Goal: Information Seeking & Learning: Find specific fact

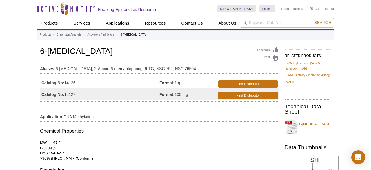
click at [136, 116] on td "Application: DNA Methylation" at bounding box center [159, 115] width 239 height 9
click at [130, 63] on td "Aliases: 6-Thioguanine, 2-Amino-6-mercaptopuring; 6-TG; NSC 752; NSC 76504" at bounding box center [159, 67] width 239 height 9
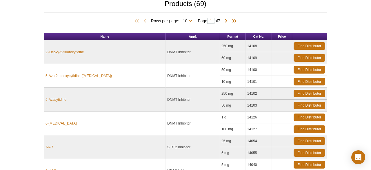
scroll to position [177, 0]
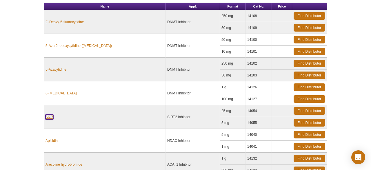
click at [50, 114] on link "AK-7" at bounding box center [49, 116] width 8 height 5
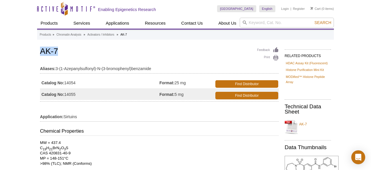
drag, startPoint x: 41, startPoint y: 51, endPoint x: 59, endPoint y: 51, distance: 18.5
click at [59, 51] on h1 "AK-7" at bounding box center [159, 52] width 239 height 10
copy h1 "AK-7"
click at [48, 69] on strong "Aliases:" at bounding box center [48, 68] width 16 height 5
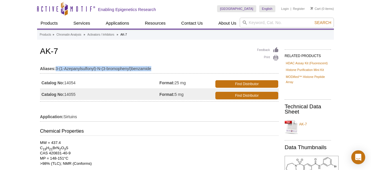
drag, startPoint x: 56, startPoint y: 68, endPoint x: 152, endPoint y: 70, distance: 96.5
click at [152, 70] on td "Aliases: 3-(1-Azepanylsulfonyl)-N-(3-bromophenyl)benzamide" at bounding box center [159, 67] width 239 height 9
copy td "3-(1-Azepanylsulfonyl)-N-(3-bromophenyl)benzamide"
click at [61, 69] on td "Aliases: 3-(1-Azepanylsulfonyl)-N-(3-bromophenyl)benzamide" at bounding box center [159, 67] width 239 height 9
drag, startPoint x: 56, startPoint y: 68, endPoint x: 97, endPoint y: 71, distance: 41.8
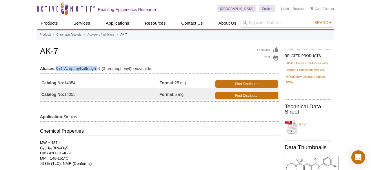
click at [97, 71] on td "Aliases: 3-(1-Azepanylsulfonyl)-N-(3-bromophenyl)benzamide" at bounding box center [159, 67] width 239 height 9
copy td "3-(1-Azepanylsulfonyl)-"
click at [98, 67] on td "Aliases: 3-(1-Azepanylsulfonyl)-N-(3-bromophenyl)benzamide" at bounding box center [159, 67] width 239 height 9
drag, startPoint x: 98, startPoint y: 68, endPoint x: 131, endPoint y: 72, distance: 33.9
click at [131, 72] on td "Aliases: 3-(1-Azepanylsulfonyl)-N-(3-bromophenyl)benzamide" at bounding box center [159, 67] width 239 height 9
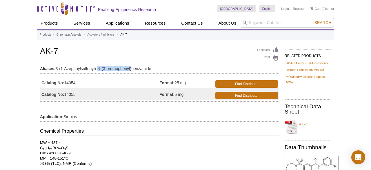
copy td "N-(3-bromophenyl)"
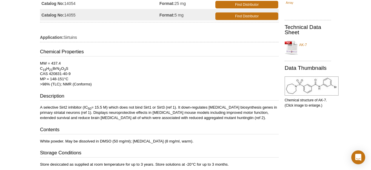
scroll to position [90, 0]
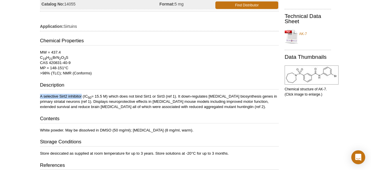
drag, startPoint x: 40, startPoint y: 95, endPoint x: 82, endPoint y: 96, distance: 42.0
click at [82, 96] on p "A selective Sirt2 inhibitor (IC 50 = 15.5 M) which does not bind Sirt1 or Sirt3…" at bounding box center [159, 102] width 239 height 16
copy p "A selective Sirt2 inhibitor (IC 50 = 15.5 M) which does not bind Sirt1 or Sirt3…"
click at [242, 122] on h3 "Contents" at bounding box center [159, 119] width 239 height 8
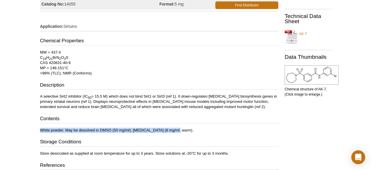
drag, startPoint x: 40, startPoint y: 129, endPoint x: 179, endPoint y: 130, distance: 138.8
click at [179, 130] on p "White powder. May be dissolved in DMSO (50 mg/ml); [MEDICAL_DATA] (8 mg/ml, war…" at bounding box center [159, 130] width 239 height 5
copy p "White powder. May be dissolved in DMSO (50 mg/ml); [MEDICAL_DATA] (8 mg/ml, war…"
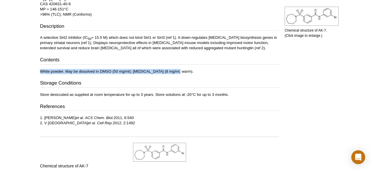
scroll to position [151, 0]
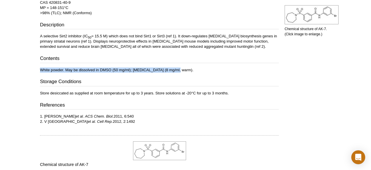
drag, startPoint x: 44, startPoint y: 115, endPoint x: 131, endPoint y: 118, distance: 87.3
click at [131, 118] on p "1. [PERSON_NAME] et al. ACS Chem. Biol. 2011, 6:540 2. V Chopra et al. Cell Rep…" at bounding box center [159, 119] width 239 height 10
copy p "[PERSON_NAME] et al. ACS Chem. Biol. 2011, 6:540"
